Goal: Book appointment/travel/reservation

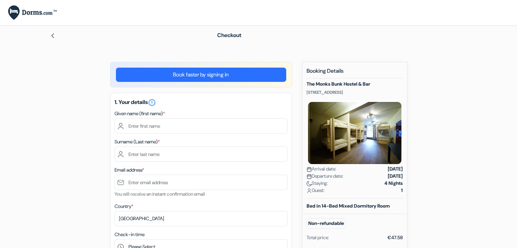
scroll to position [4, 0]
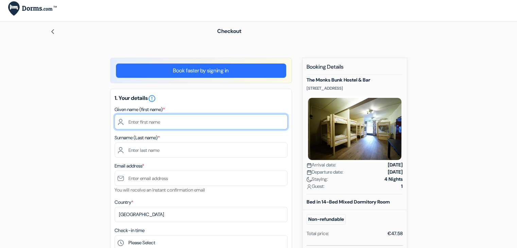
click at [140, 120] on input "text" at bounding box center [201, 121] width 173 height 15
type input "[PERSON_NAME]"
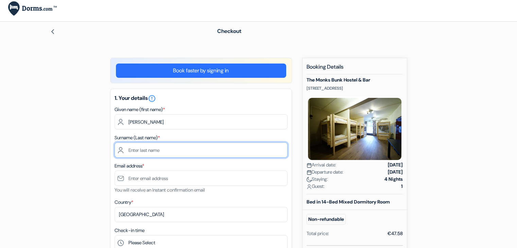
click at [142, 151] on input "text" at bounding box center [201, 149] width 173 height 15
type input "[PERSON_NAME]"
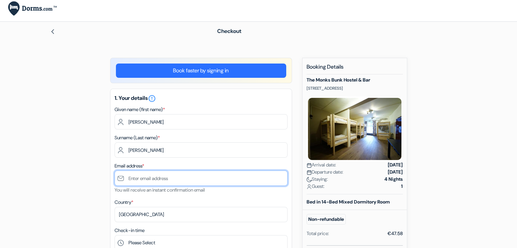
click at [126, 183] on input "text" at bounding box center [201, 178] width 173 height 15
type input "[EMAIL_ADDRESS][DOMAIN_NAME]"
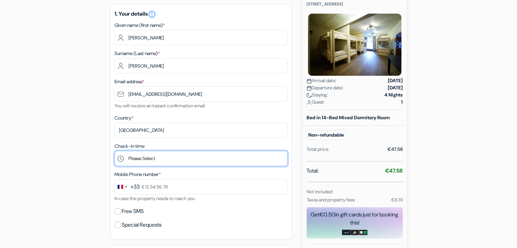
click at [157, 158] on select "Please Select 15:00 16:00 17:00 18:00 19:00 20:00 21:00 22:00 23:00" at bounding box center [201, 158] width 173 height 15
select select "15"
click at [115, 151] on select "Please Select 15:00 16:00 17:00 18:00 19:00 20:00 21:00 22:00 23:00" at bounding box center [201, 158] width 173 height 15
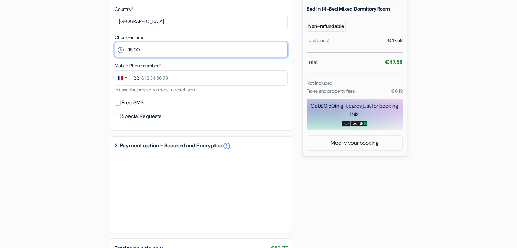
scroll to position [216, 0]
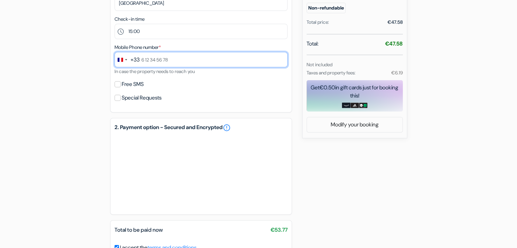
click at [143, 63] on input "text" at bounding box center [201, 59] width 173 height 15
type input "0633699091"
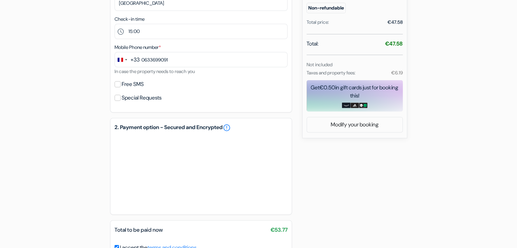
click at [92, 71] on div "add_box The Monks Bunk Hostel & [PERSON_NAME] 22, [GEOGRAPHIC_DATA], [GEOGRAPHI…" at bounding box center [258, 76] width 449 height 460
click at [117, 86] on input "Free SMS" at bounding box center [118, 84] width 6 height 6
checkbox input "true"
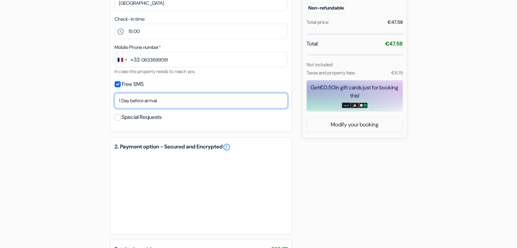
click at [122, 102] on select "No thank you Send now Arrival day 1 Day before arrival 2 Days before arrival 3 …" at bounding box center [201, 100] width 173 height 15
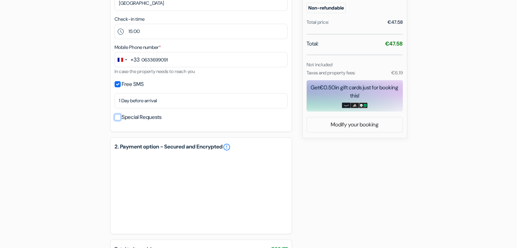
click at [116, 119] on input "Special Requests" at bounding box center [118, 117] width 6 height 6
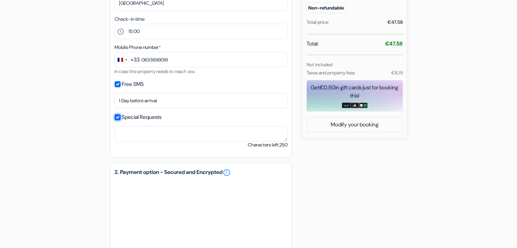
click at [116, 119] on input "Special Requests" at bounding box center [118, 117] width 6 height 6
checkbox input "false"
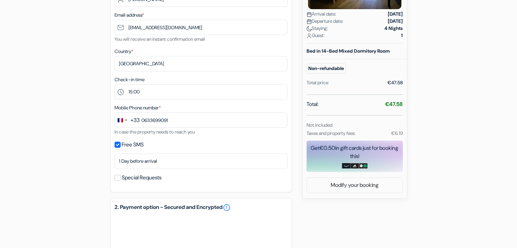
scroll to position [155, 0]
